Goal: Task Accomplishment & Management: Manage account settings

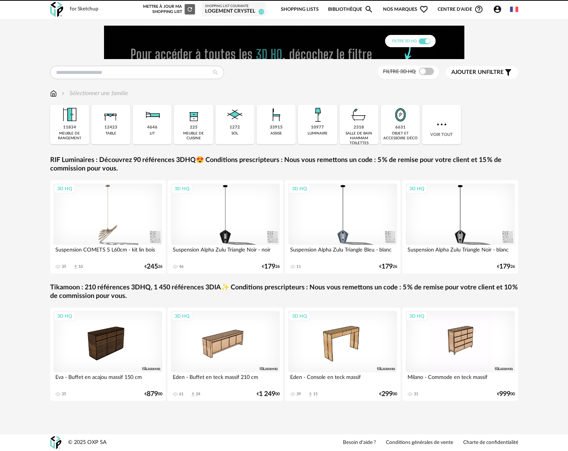
click at [291, 10] on link "Shopping Lists" at bounding box center [300, 9] width 38 height 17
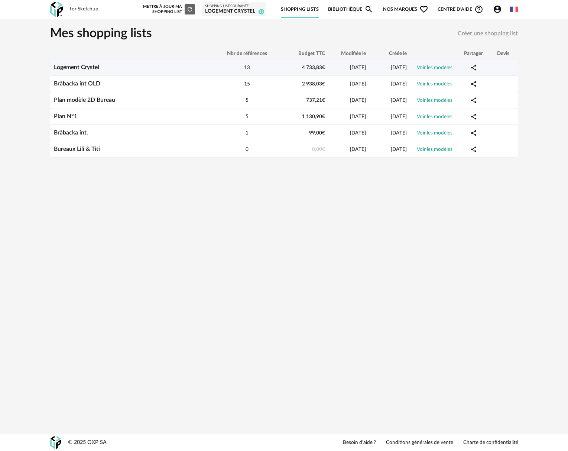
click at [93, 70] on link "Logement Crystel" at bounding box center [76, 67] width 45 height 6
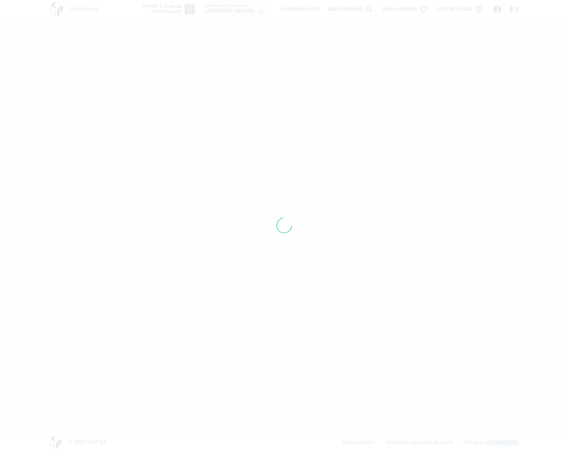
click at [93, 70] on div at bounding box center [284, 225] width 568 height 451
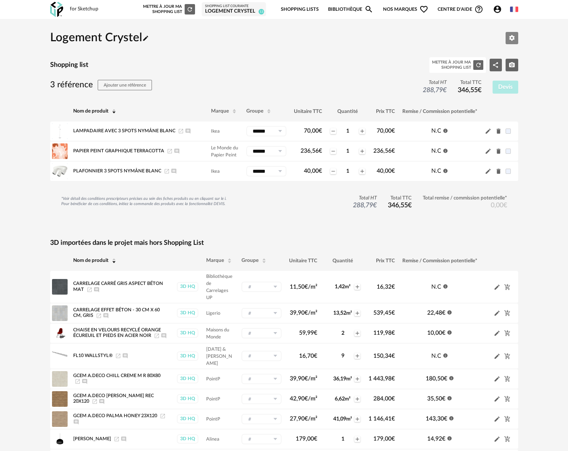
click at [510, 39] on icon "Editer les paramètres" at bounding box center [512, 38] width 6 height 6
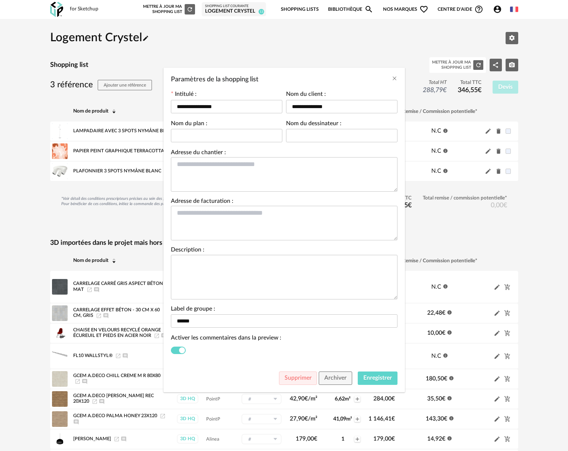
click at [320, 355] on div "Paramètres de la shopping list" at bounding box center [284, 350] width 227 height 15
click at [396, 80] on icon "Close" at bounding box center [395, 78] width 6 height 6
